Goal: Information Seeking & Learning: Learn about a topic

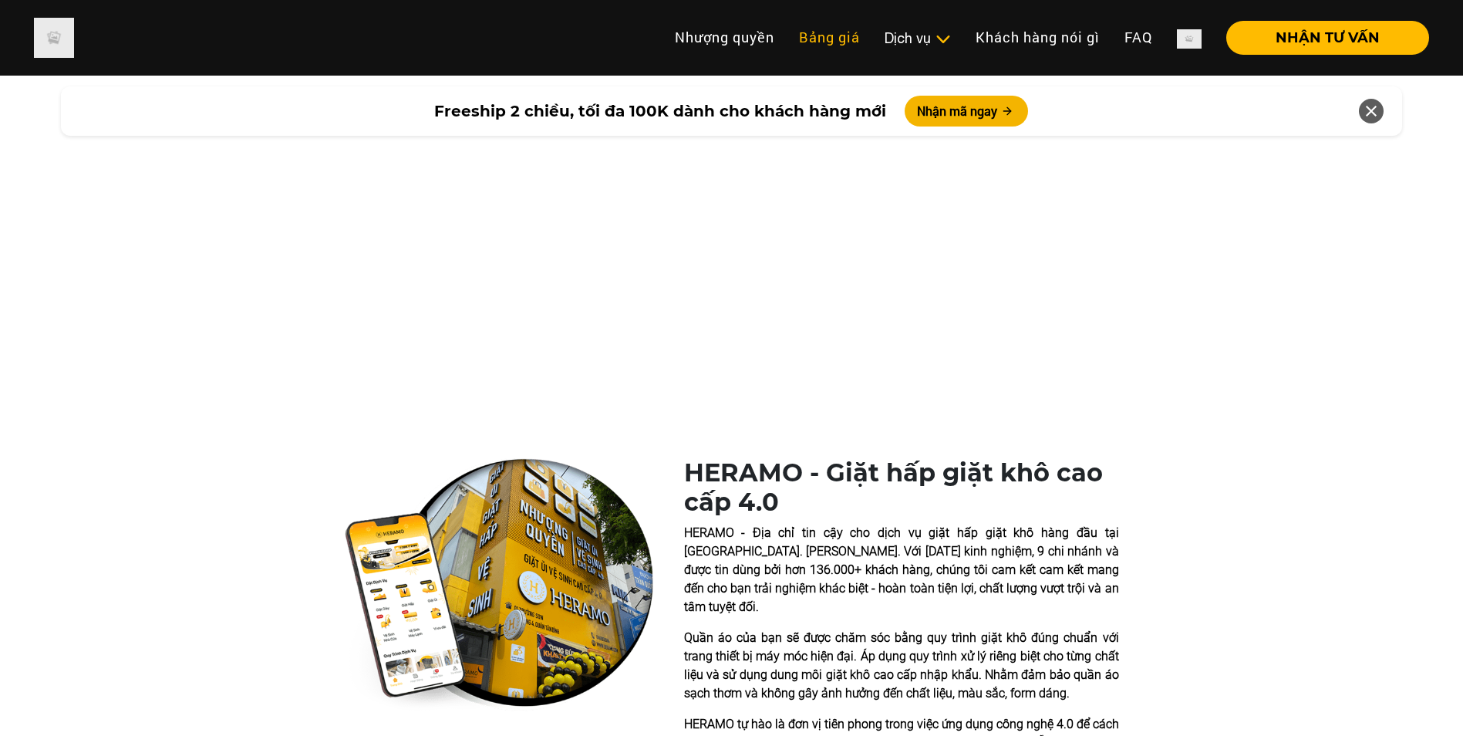
click at [814, 28] on link "Bảng giá" at bounding box center [830, 37] width 86 height 33
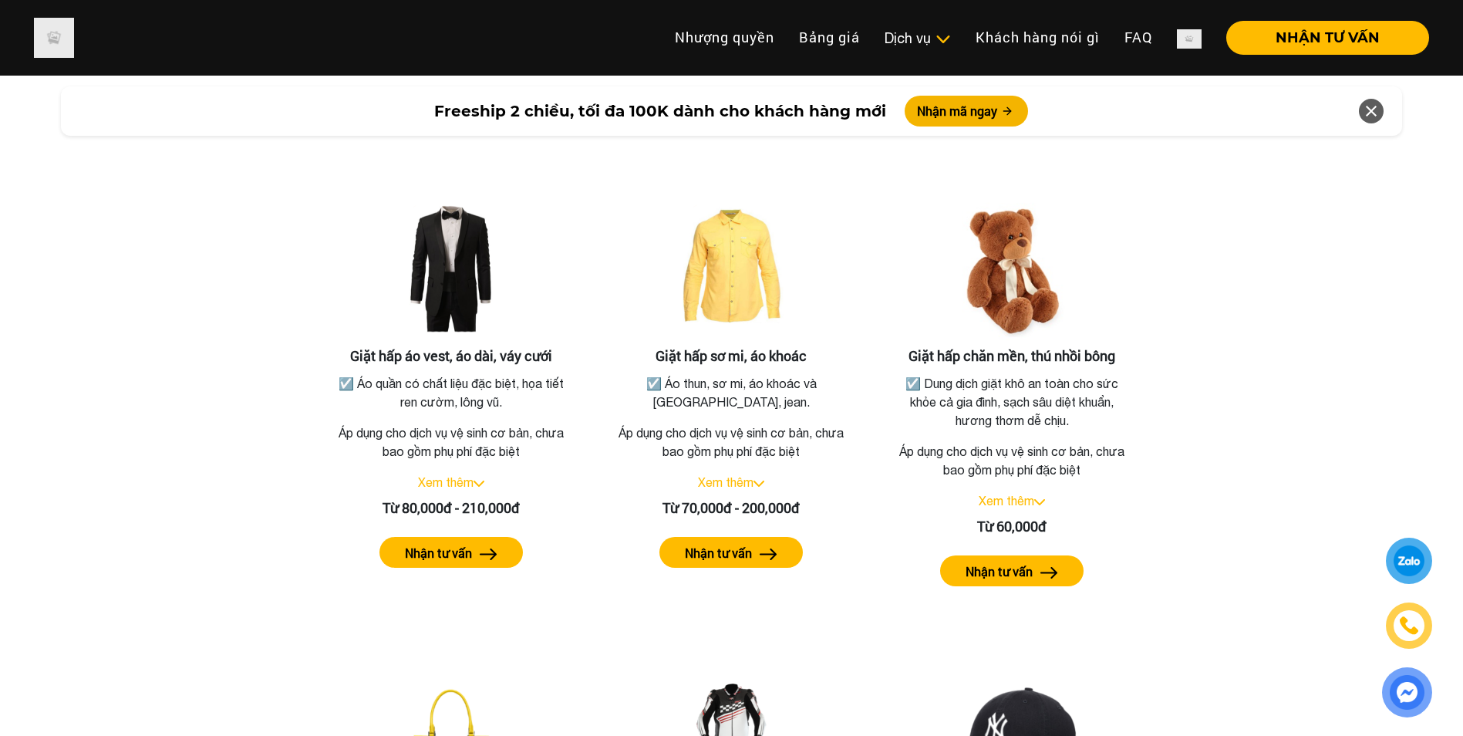
click at [930, 158] on div "Giặt hấp áo vest, áo dài, váy cưới ☑️ Áo quần có chất liệu đặc biệt, họa tiết r…" at bounding box center [731, 613] width 879 height 957
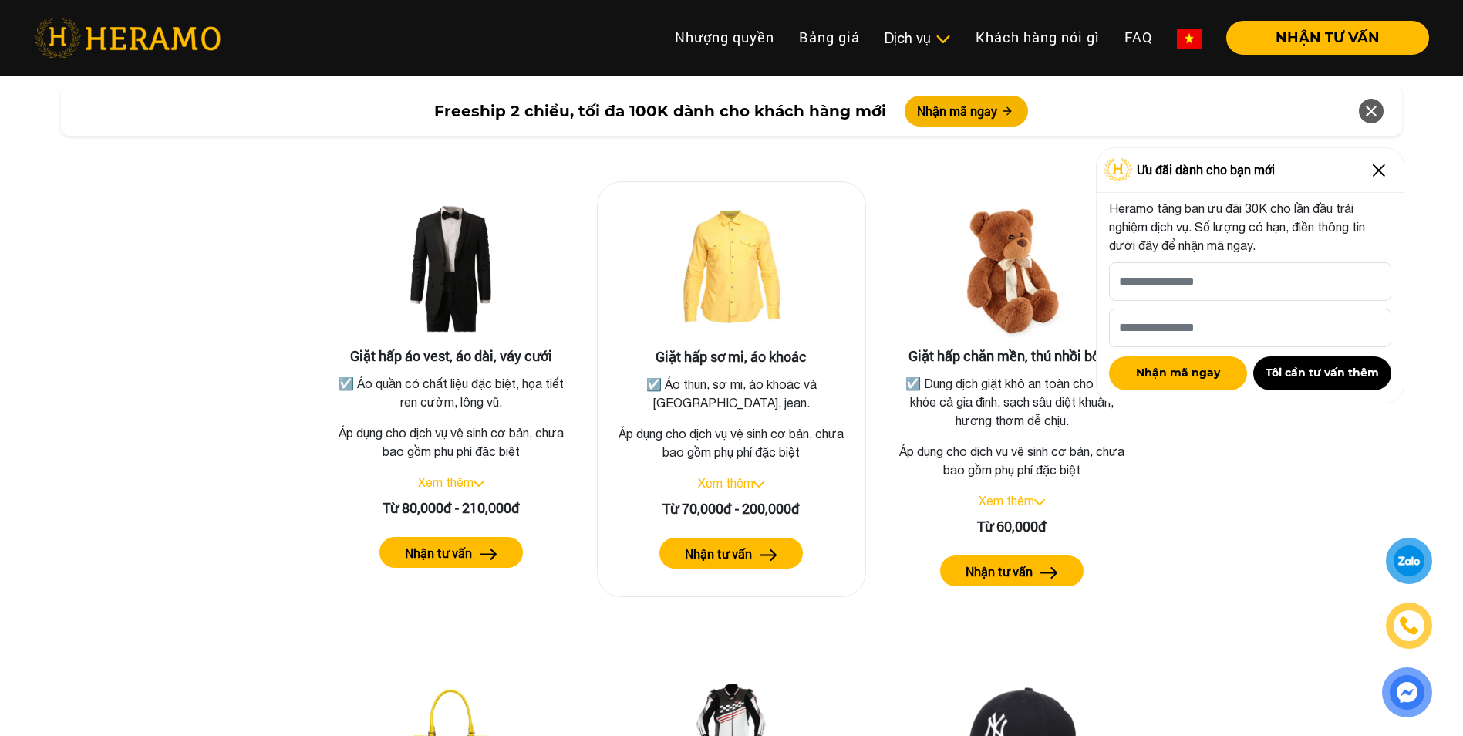
click at [724, 474] on div "Xem thêm" at bounding box center [732, 483] width 244 height 19
click at [719, 476] on link "Xem thêm" at bounding box center [726, 483] width 56 height 14
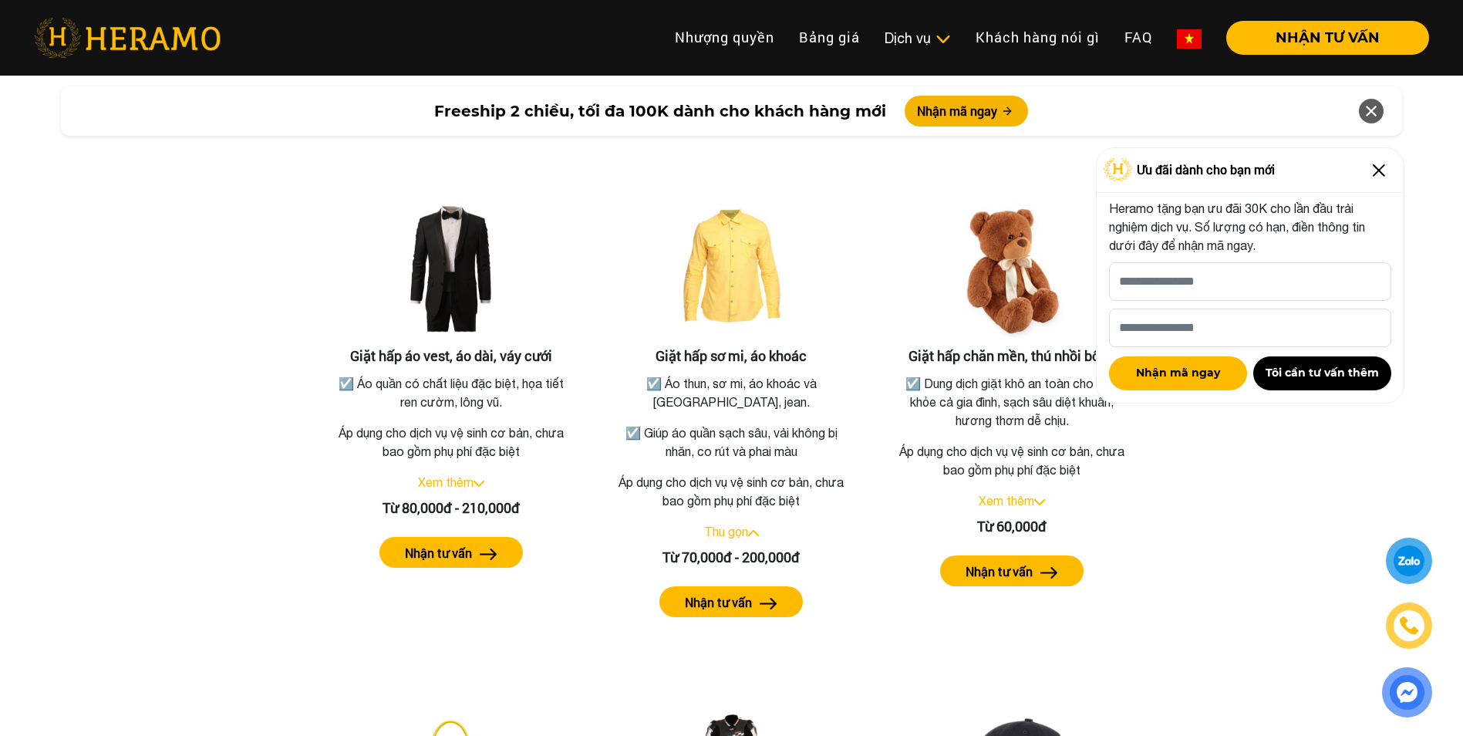
click at [1376, 168] on img at bounding box center [1379, 170] width 25 height 25
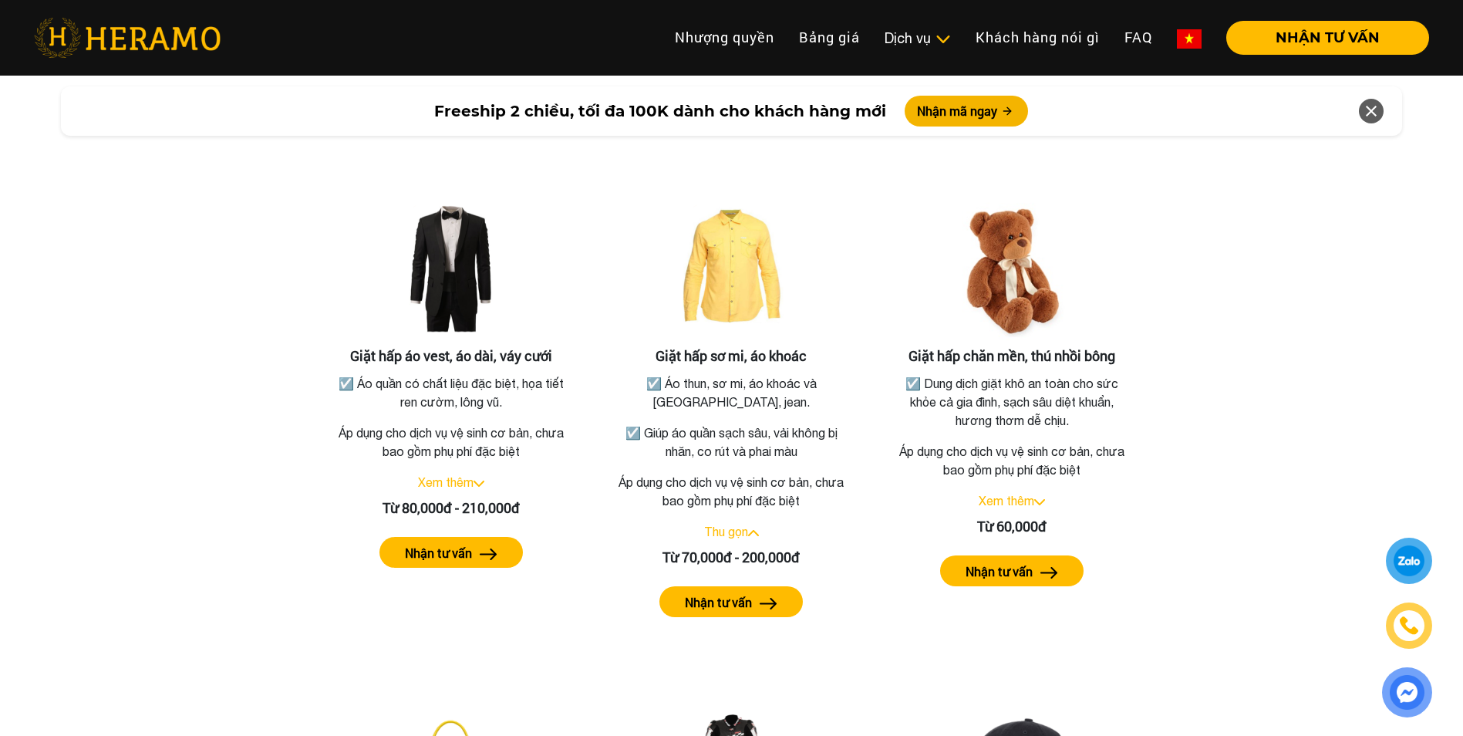
click at [1319, 365] on div "Bảng giá dịch vụ giặt hấp Giặt hấp áo vest, áo dài, váy cưới ☑️ Áo quần có chất…" at bounding box center [731, 611] width 1439 height 1026
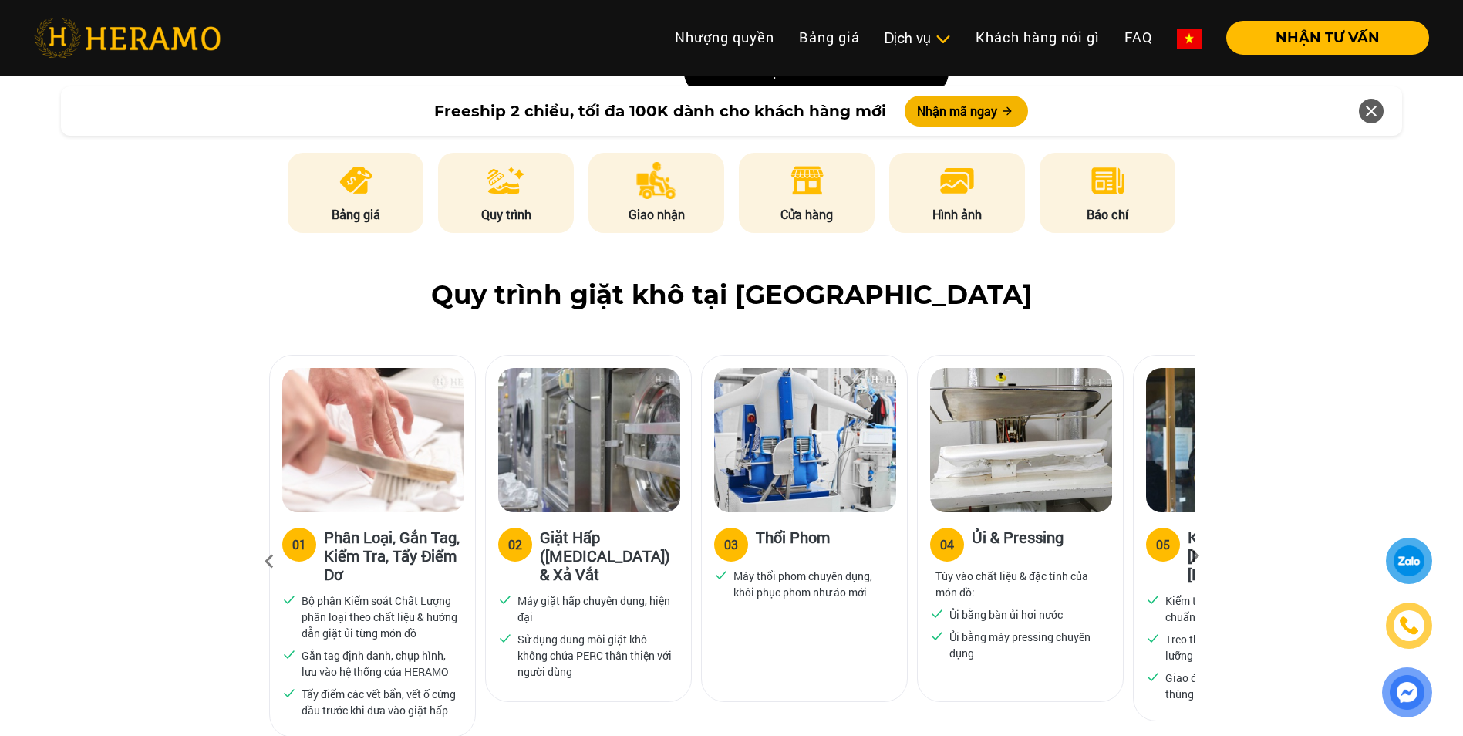
scroll to position [762, 0]
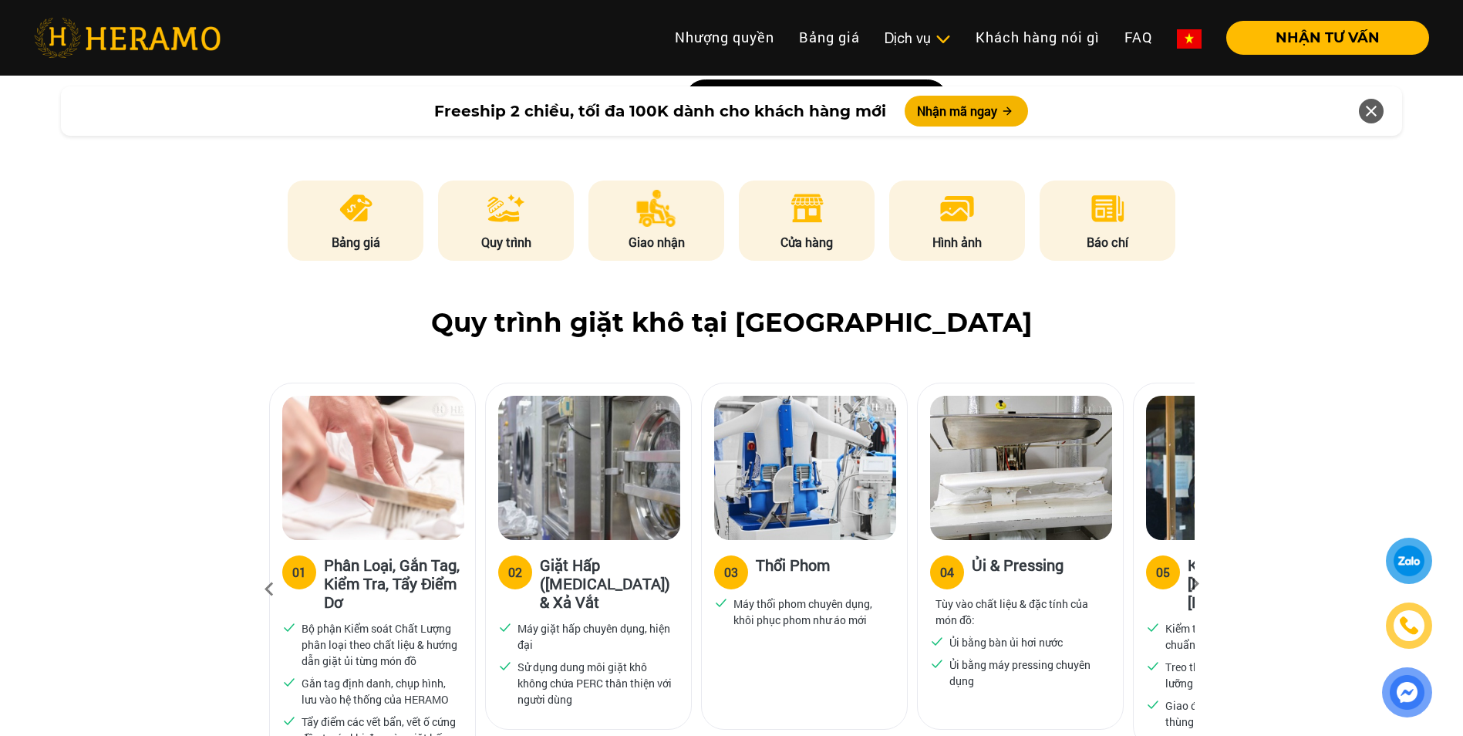
click at [1156, 563] on div "05" at bounding box center [1163, 572] width 14 height 19
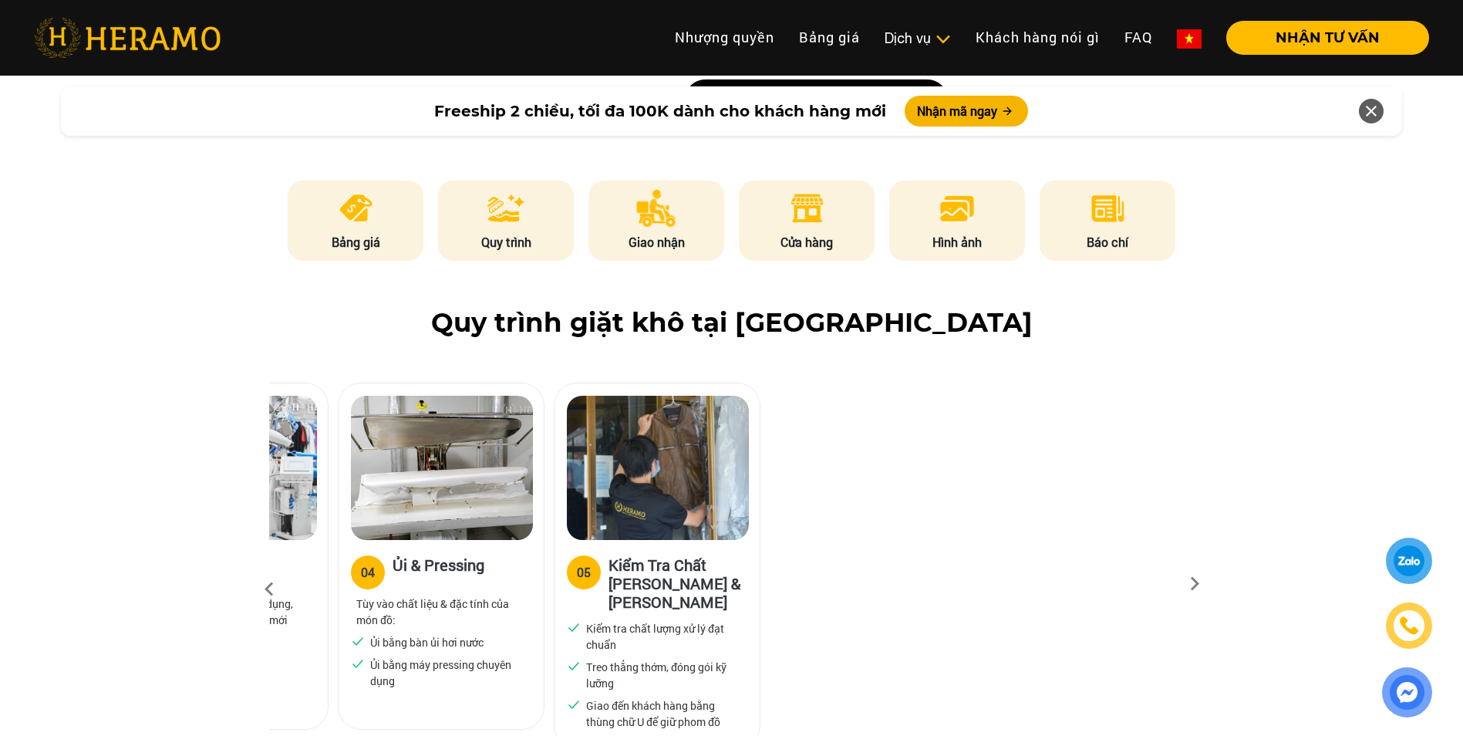
drag, startPoint x: 1139, startPoint y: 475, endPoint x: 560, endPoint y: 444, distance: 580.1
click at [560, 444] on div "05 Kiểm Tra Chất Lượng & Đóng Gói Kiểm tra chất lượng xử lý đạt chuẩn Treo thẳn…" at bounding box center [657, 566] width 207 height 366
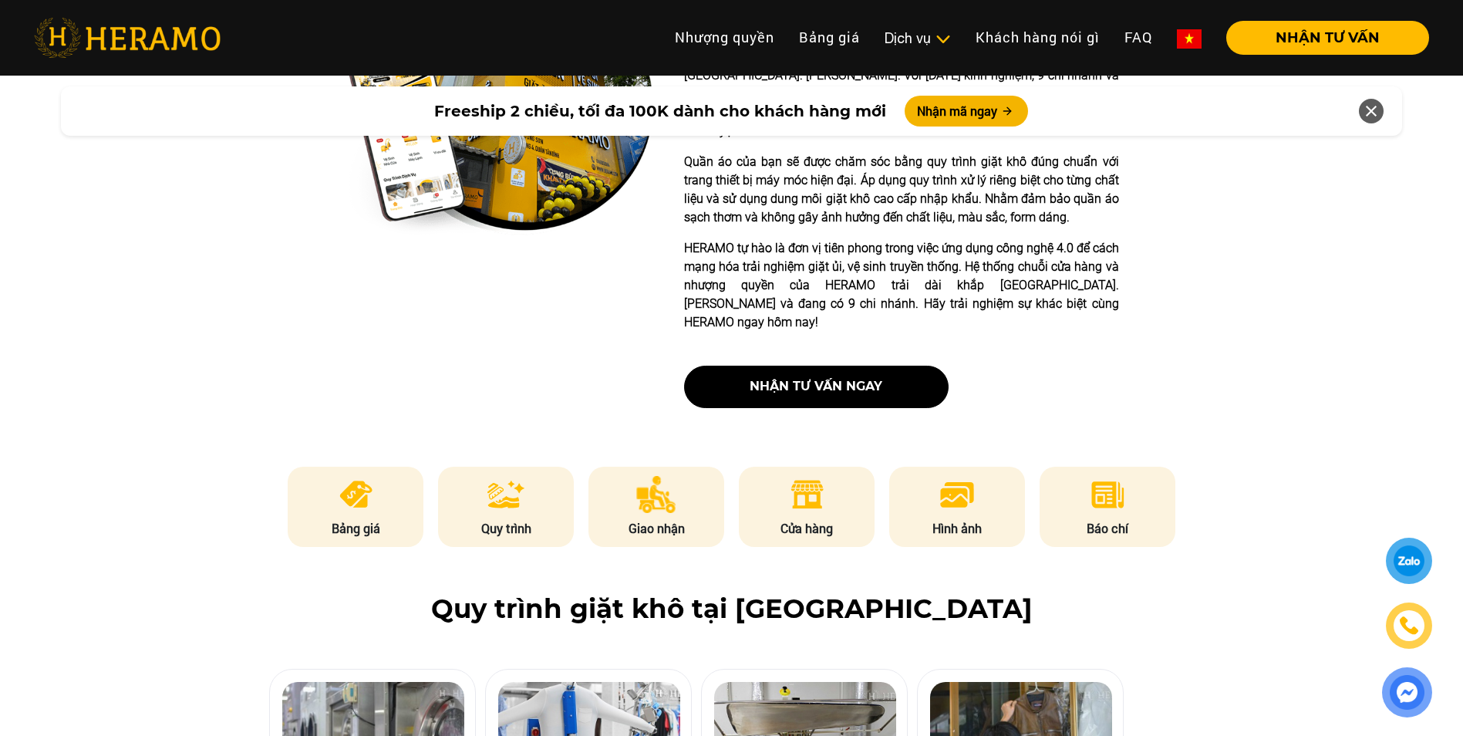
scroll to position [454, 0]
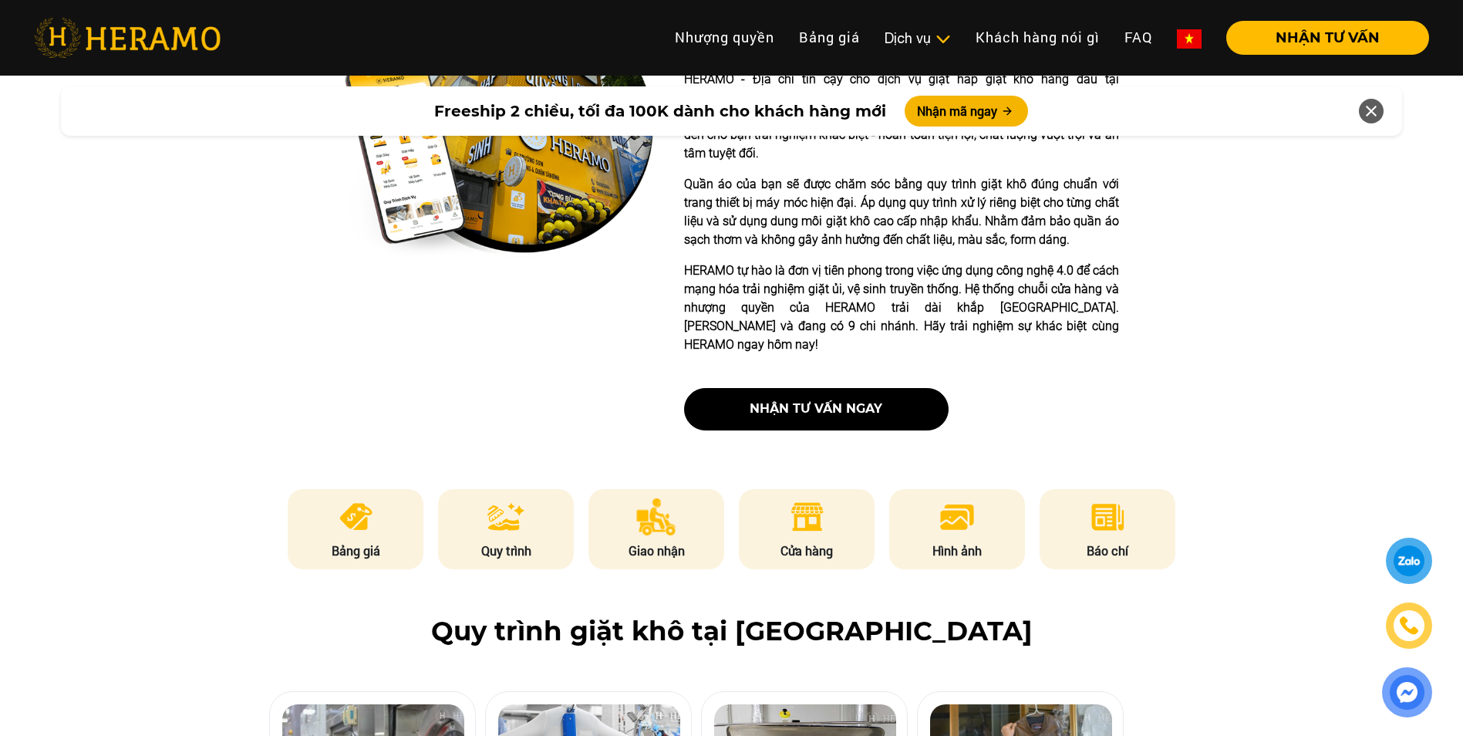
click at [828, 503] on li "Cửa hàng" at bounding box center [807, 529] width 136 height 80
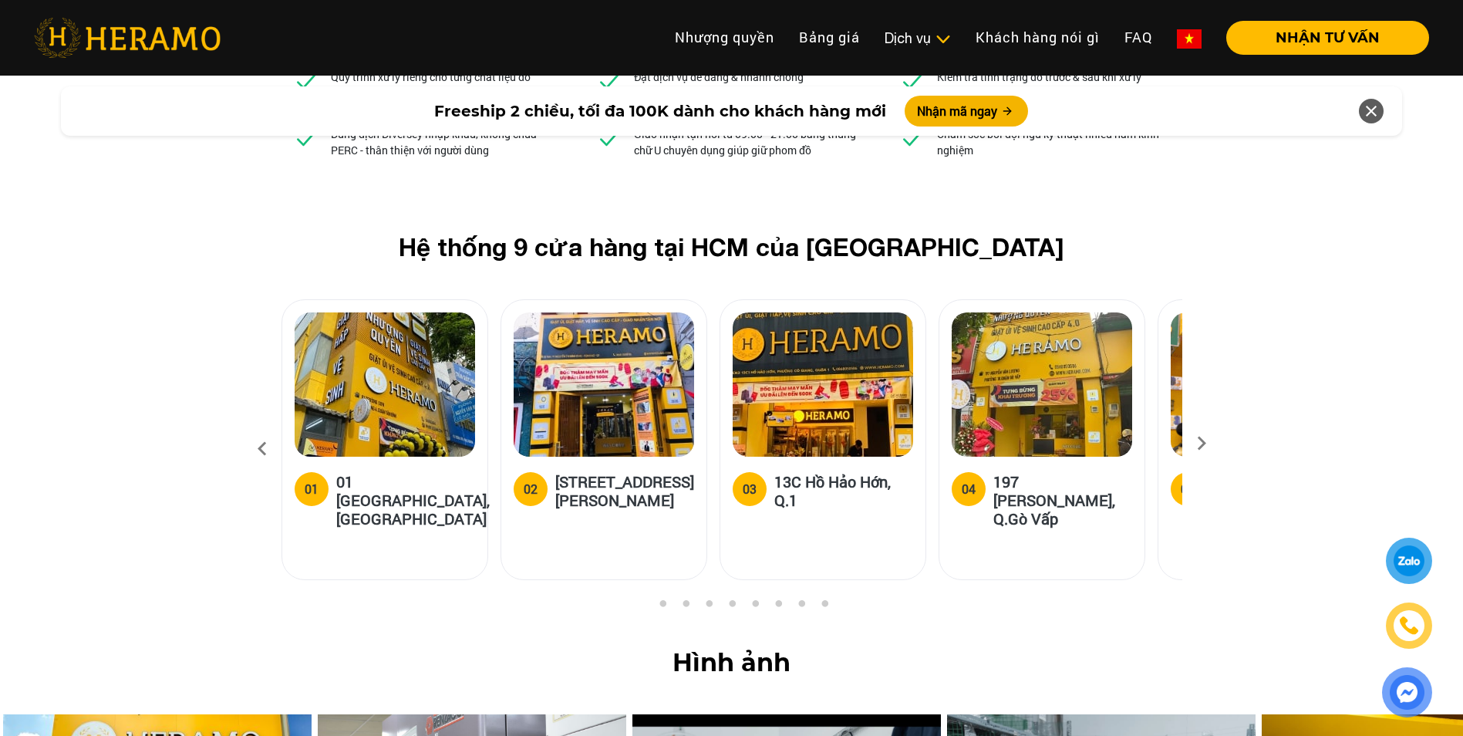
scroll to position [5812, 0]
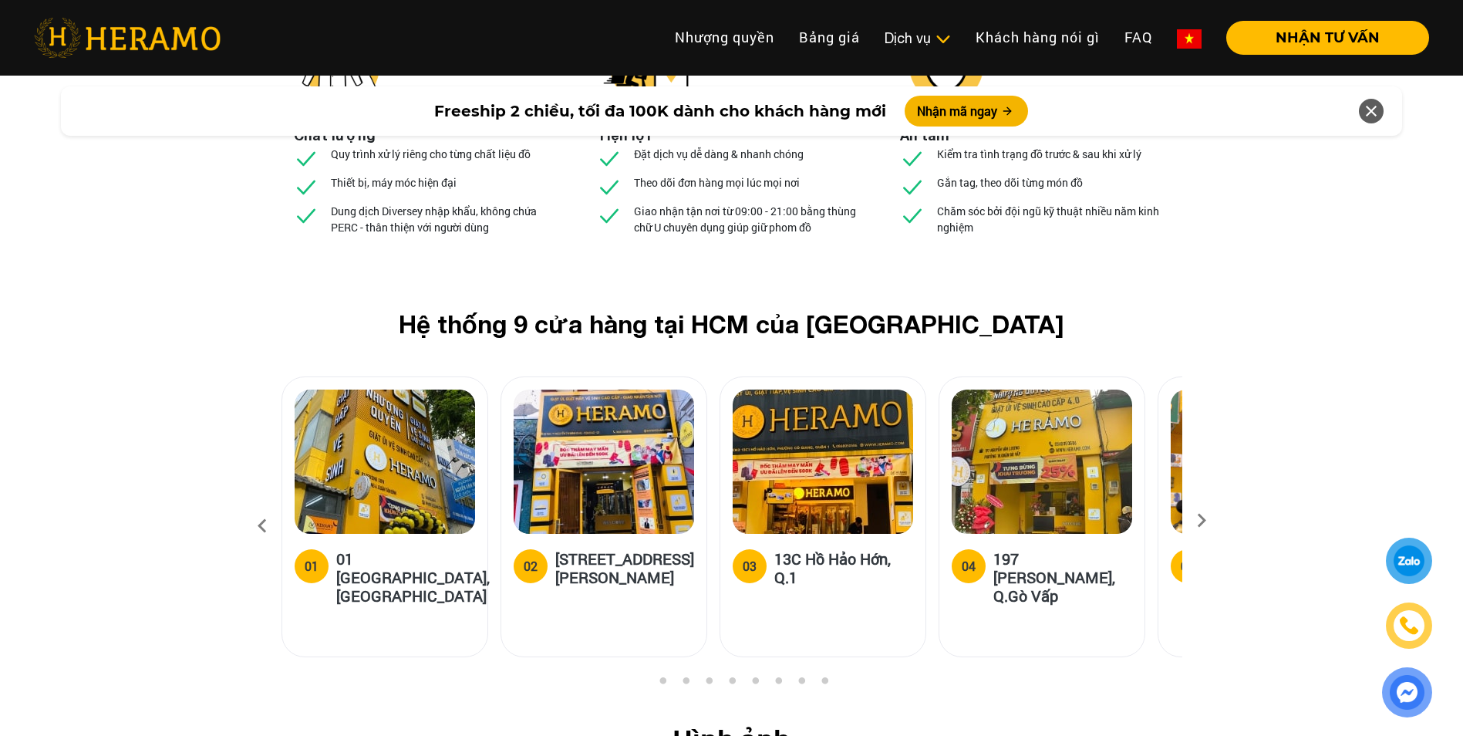
click at [1198, 521] on icon at bounding box center [1202, 526] width 28 height 10
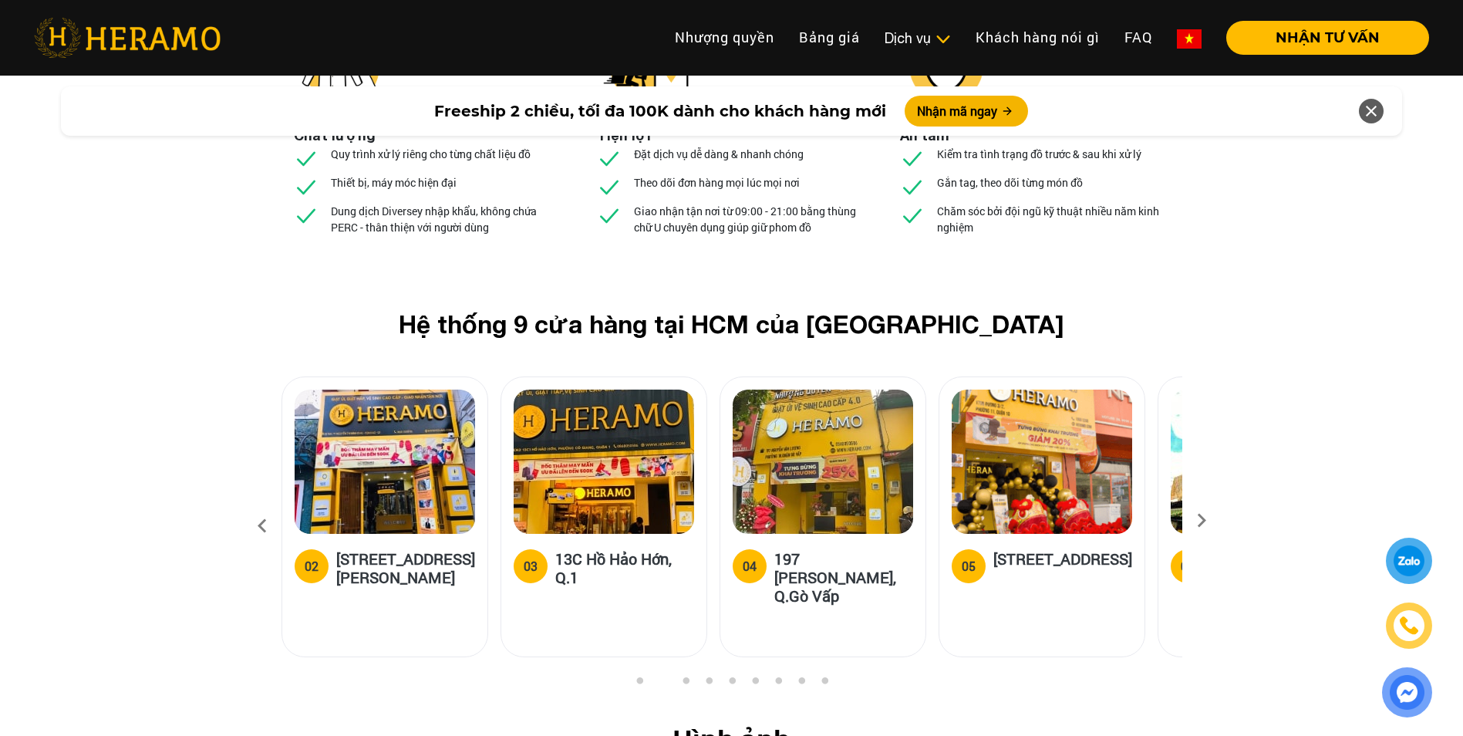
click at [1198, 521] on icon at bounding box center [1202, 526] width 28 height 10
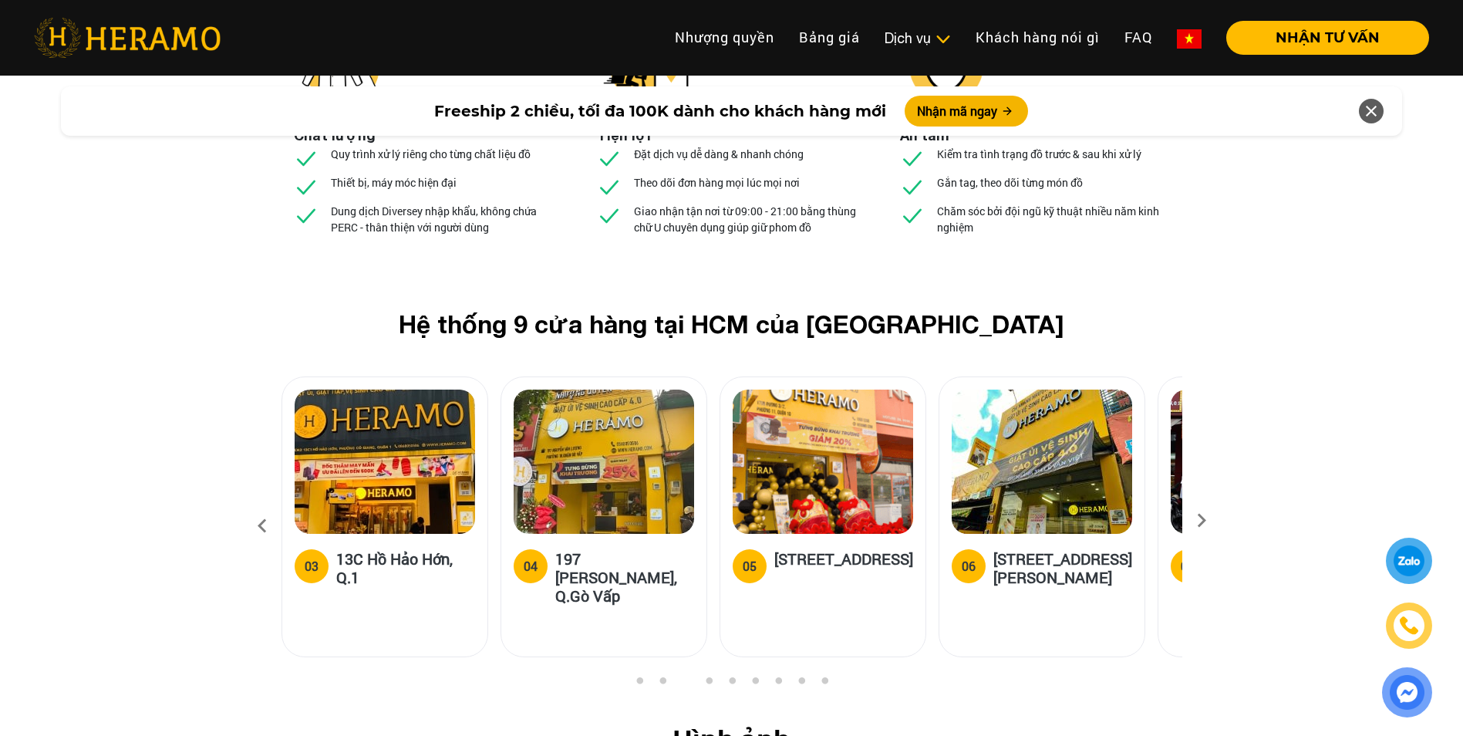
click at [1198, 521] on icon at bounding box center [1202, 526] width 28 height 10
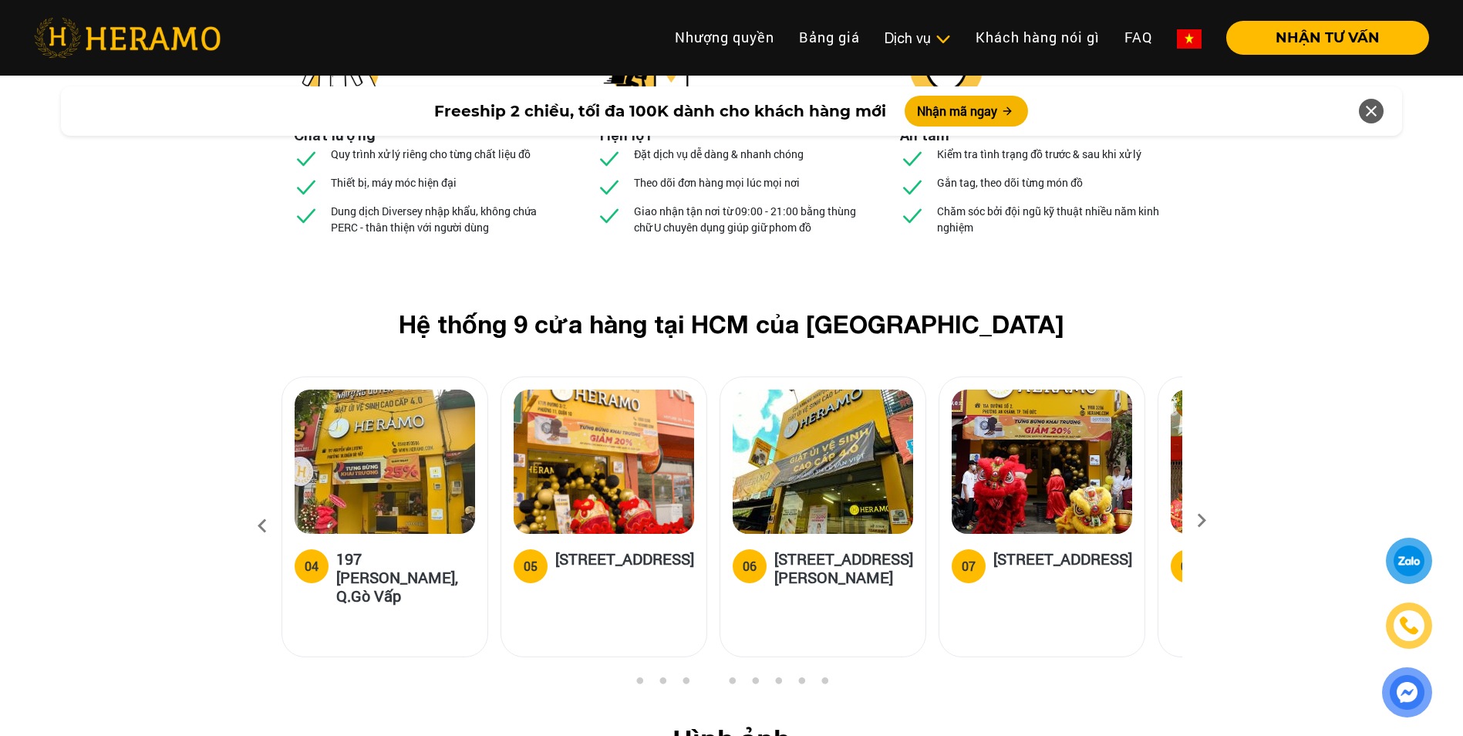
click at [1198, 521] on icon at bounding box center [1202, 526] width 28 height 10
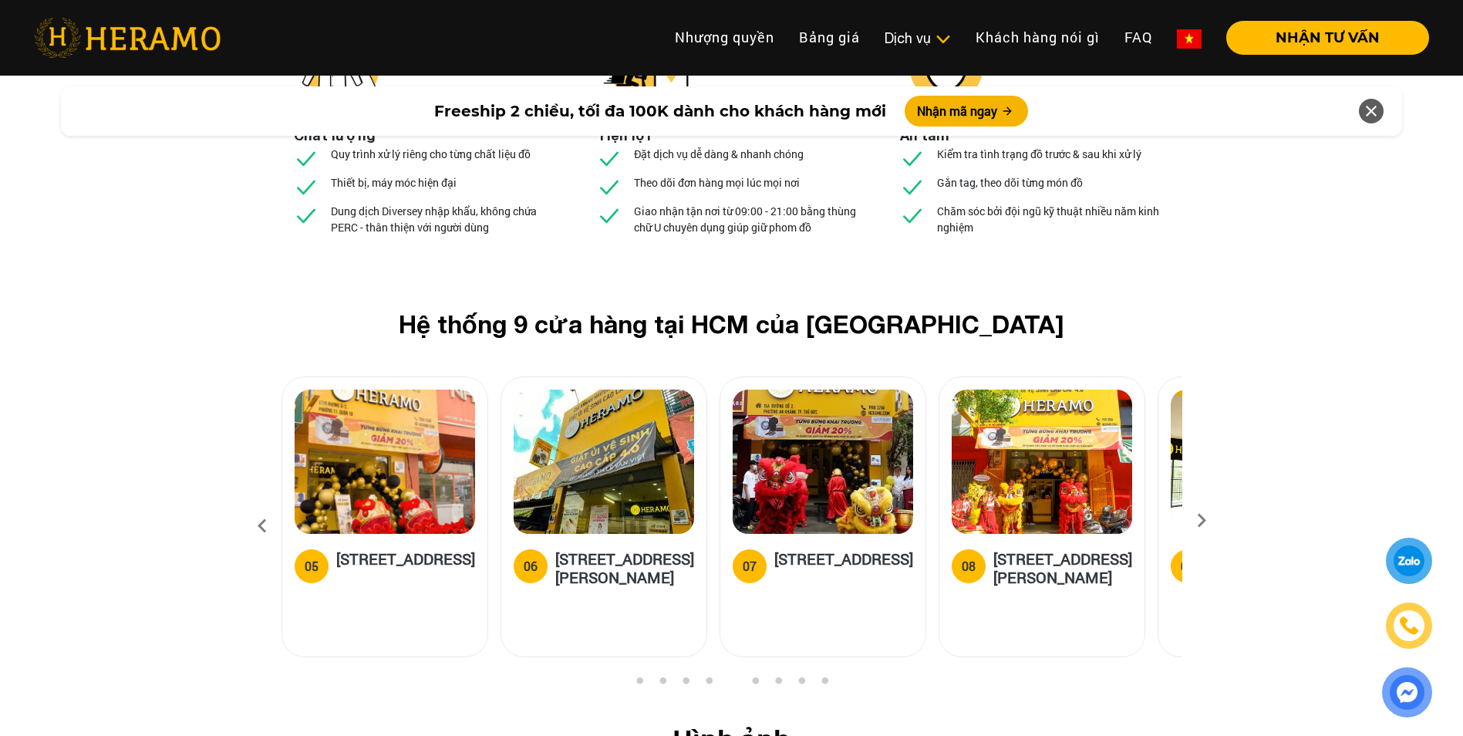
click at [1198, 521] on icon at bounding box center [1202, 526] width 28 height 10
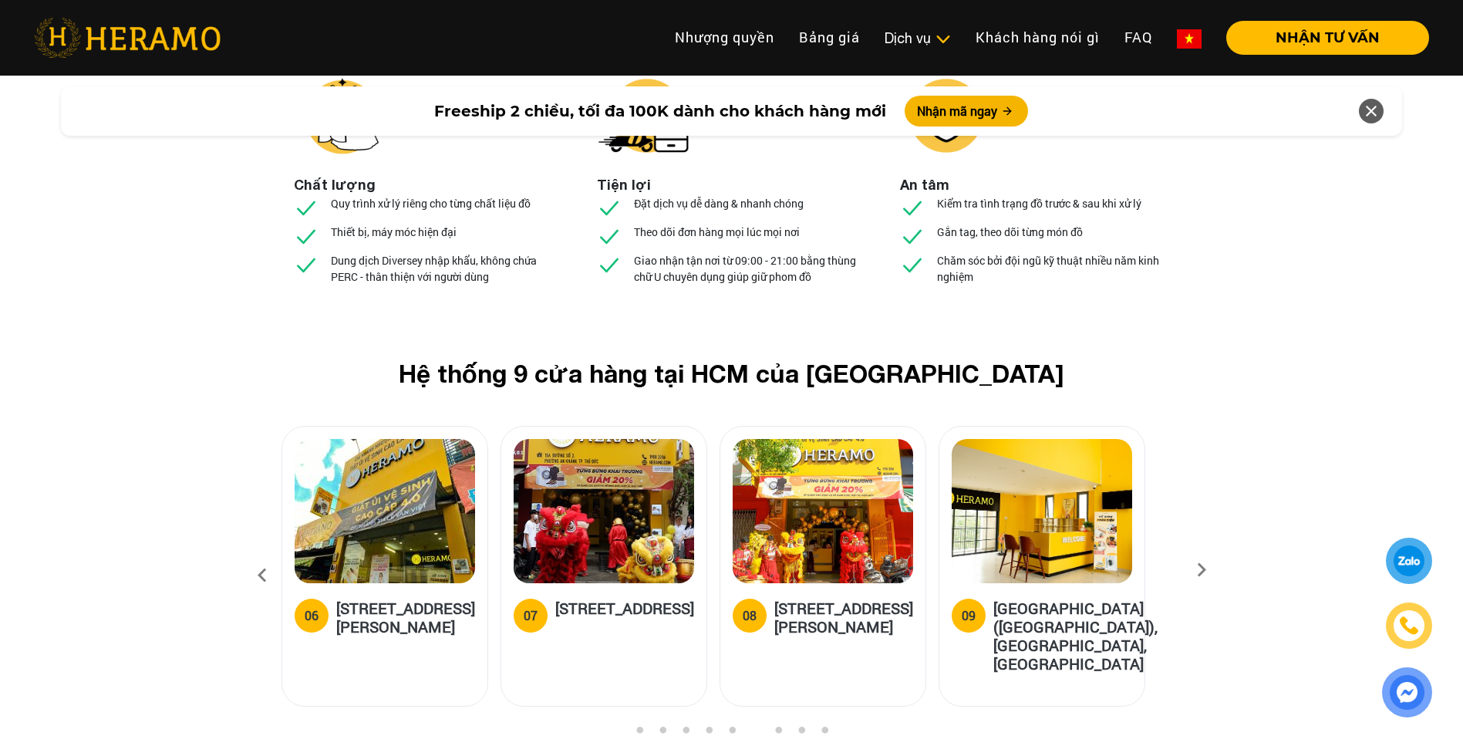
scroll to position [5735, 0]
